Goal: Task Accomplishment & Management: Manage account settings

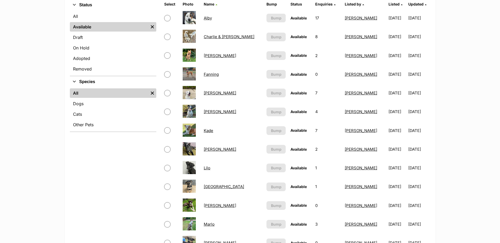
scroll to position [158, 0]
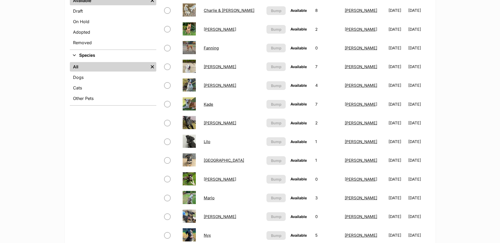
click at [215, 161] on link "[GEOGRAPHIC_DATA]" at bounding box center [224, 160] width 40 height 5
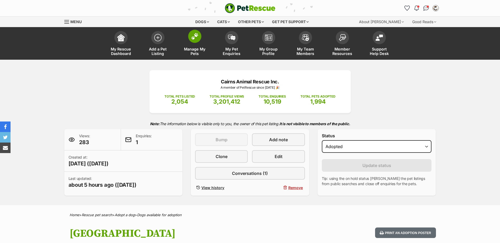
click at [189, 40] on span at bounding box center [194, 36] width 13 height 13
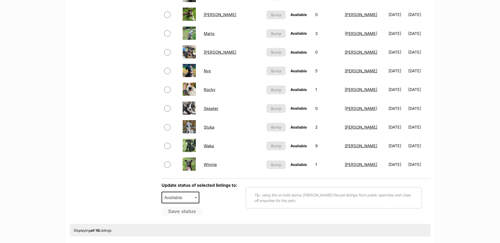
scroll to position [316, 0]
